Goal: Task Accomplishment & Management: Manage account settings

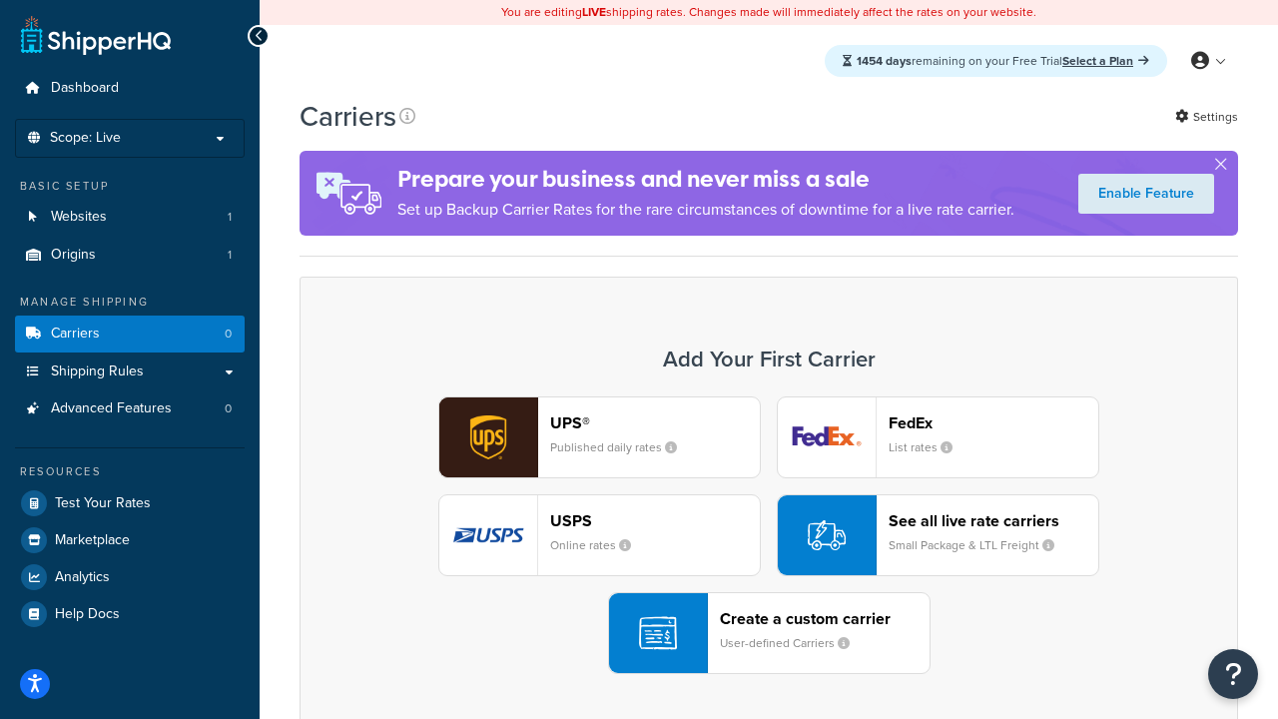
click at [769, 535] on div "UPS® Published daily rates FedEx List rates USPS Online rates See all live rate…" at bounding box center [769, 535] width 897 height 278
click at [994, 422] on header "FedEx" at bounding box center [994, 422] width 210 height 19
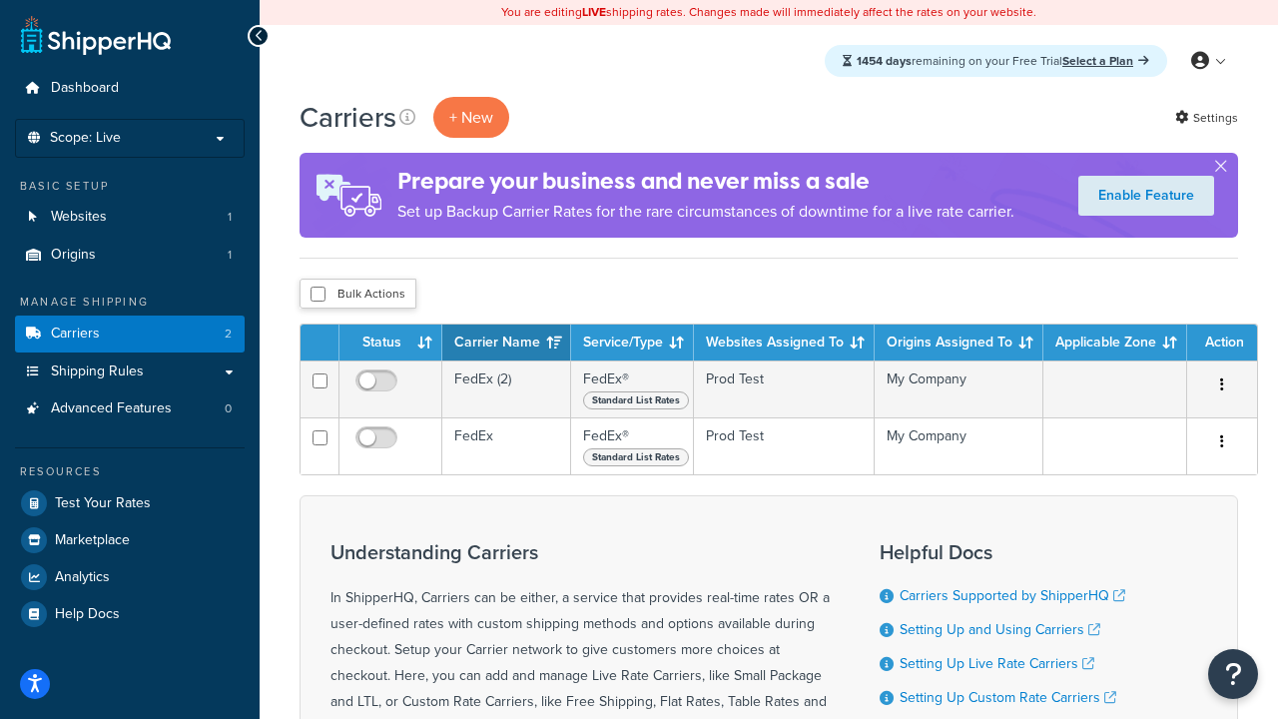
click at [318, 295] on input "checkbox" at bounding box center [318, 294] width 15 height 15
checkbox input "true"
click at [0, 0] on button "Delete" at bounding box center [0, 0] width 0 height 0
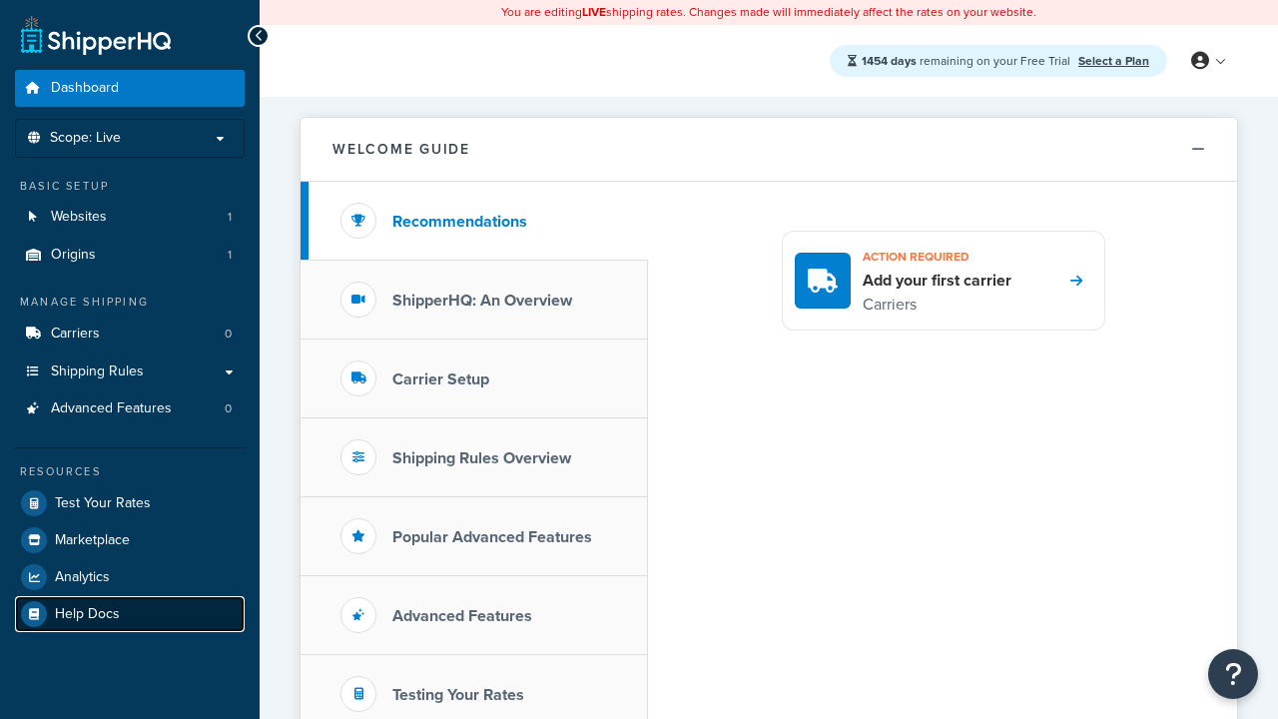
click at [130, 613] on link "Help Docs" at bounding box center [130, 614] width 230 height 36
